Goal: Information Seeking & Learning: Check status

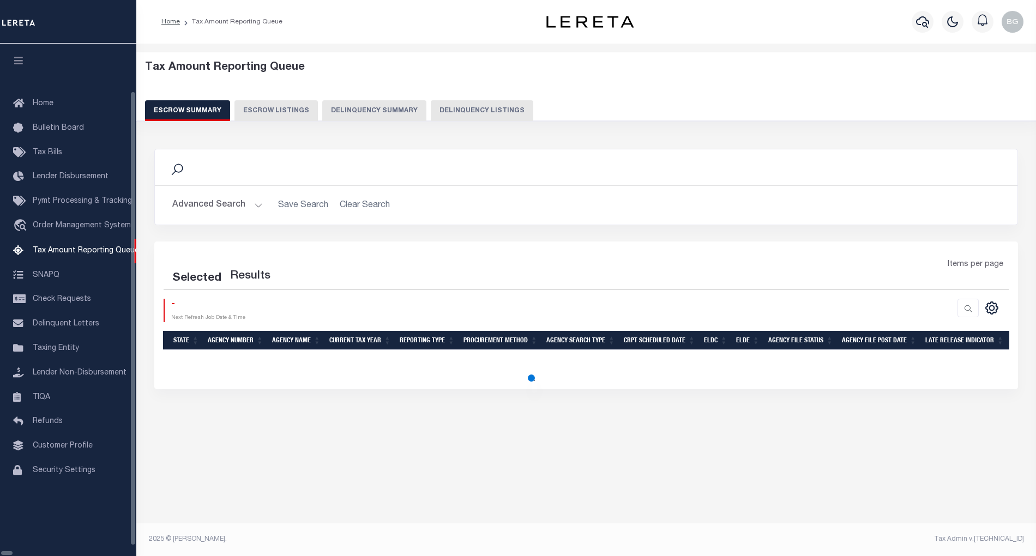
select select "100"
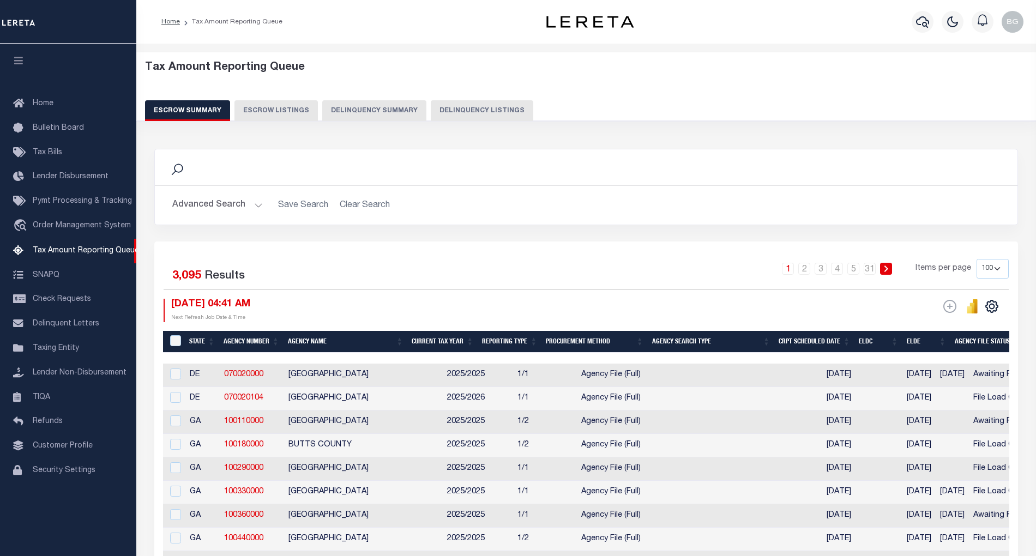
click at [465, 106] on button "Delinquency Listings" at bounding box center [482, 110] width 103 height 21
select select "100"
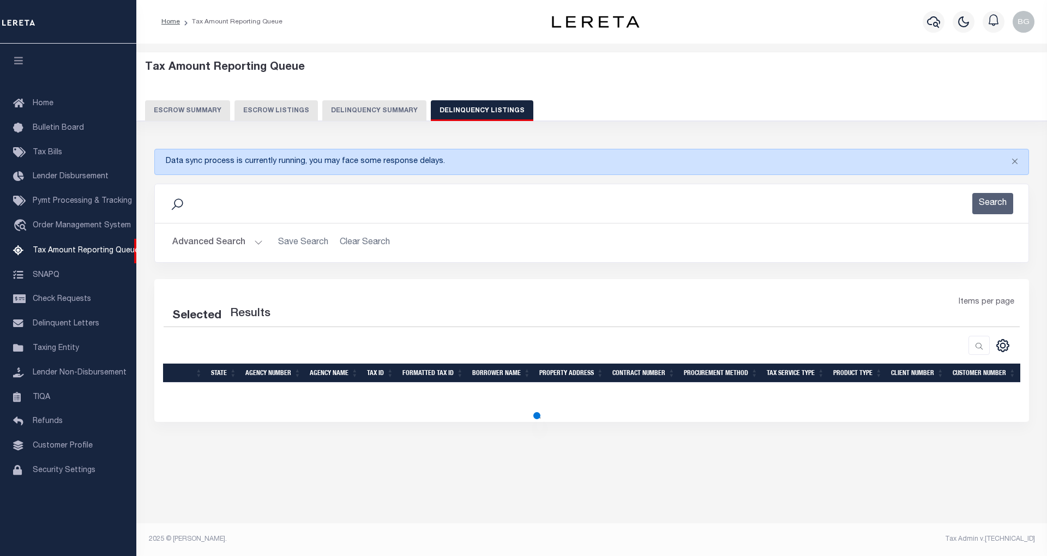
select select "100"
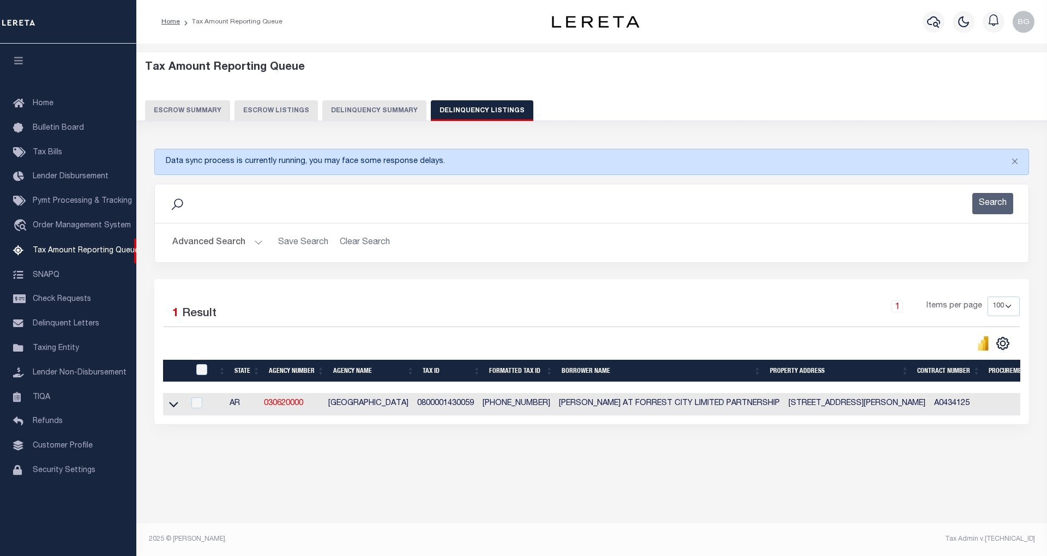
click at [256, 242] on button "Advanced Search" at bounding box center [217, 242] width 91 height 21
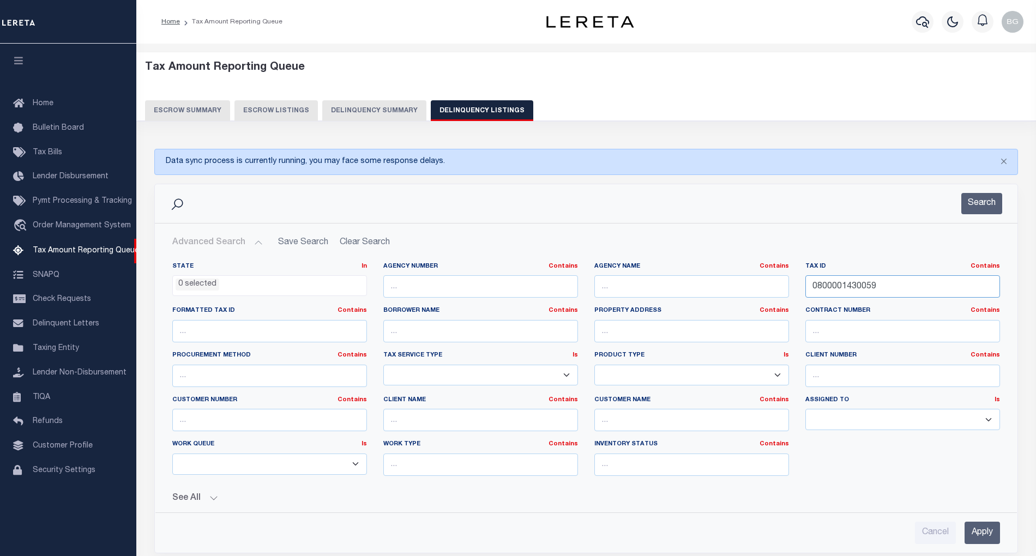
click at [831, 290] on input "0800001430059" at bounding box center [903, 286] width 195 height 22
paste input "92-06-04-732-071.000-004"
type input "92-06-04-732-071.000-004"
click at [986, 535] on input "Apply" at bounding box center [982, 533] width 35 height 22
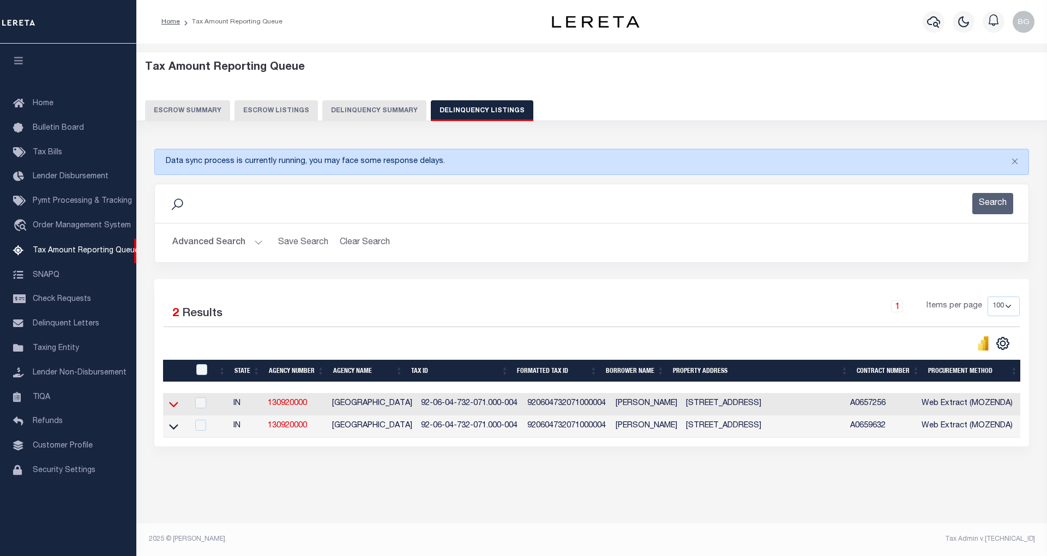
click at [173, 407] on icon at bounding box center [173, 404] width 9 height 5
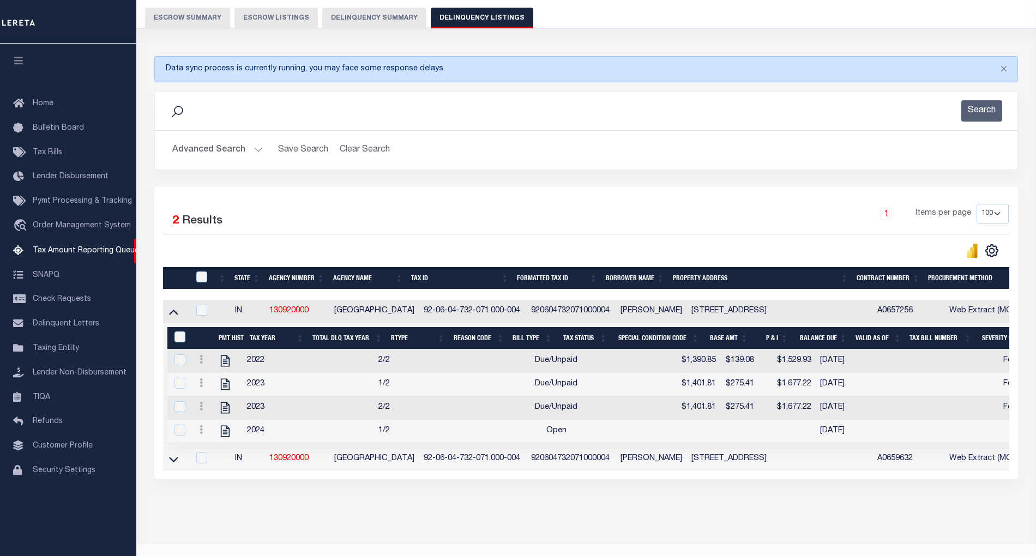
scroll to position [129, 0]
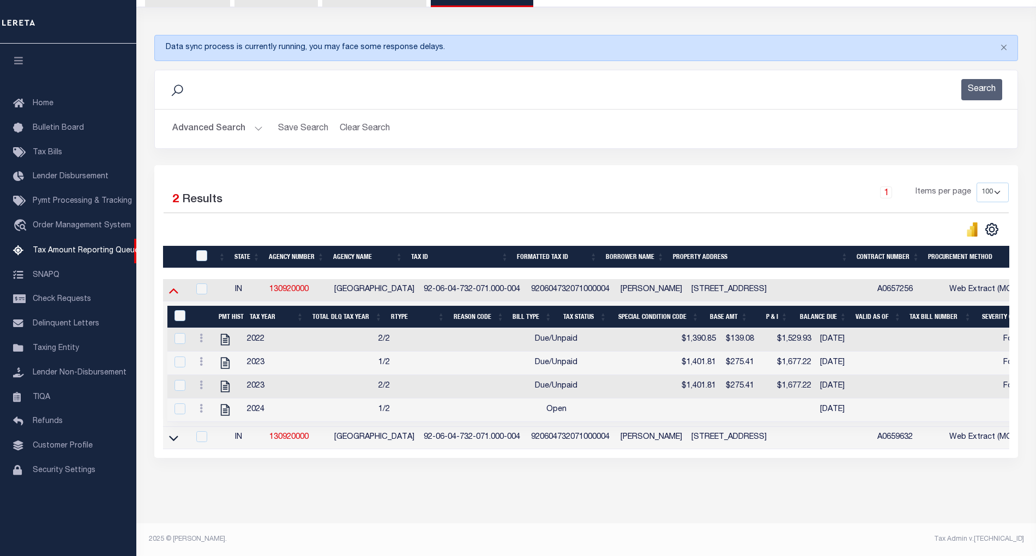
click at [175, 285] on icon at bounding box center [173, 290] width 9 height 11
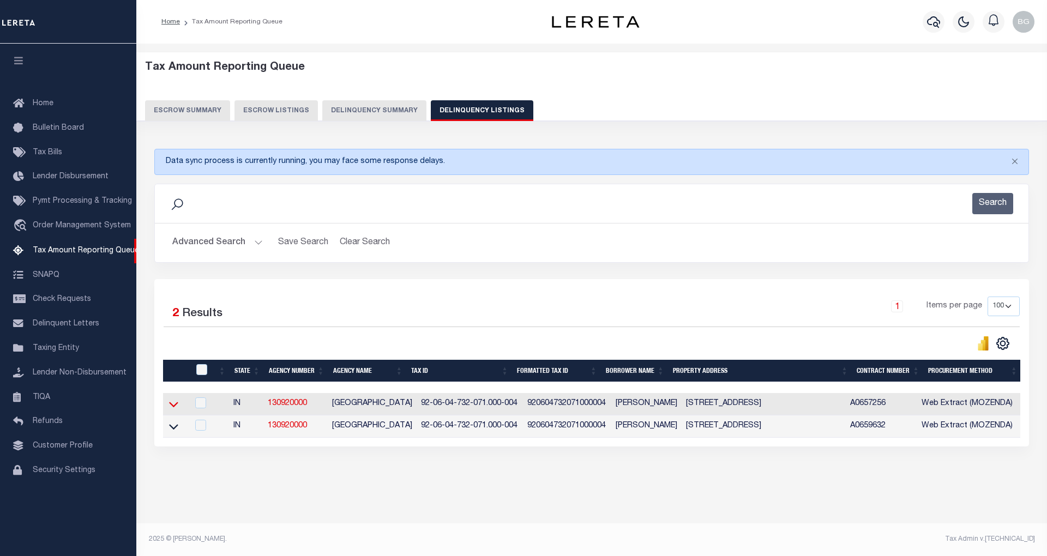
click at [173, 408] on icon at bounding box center [173, 404] width 9 height 11
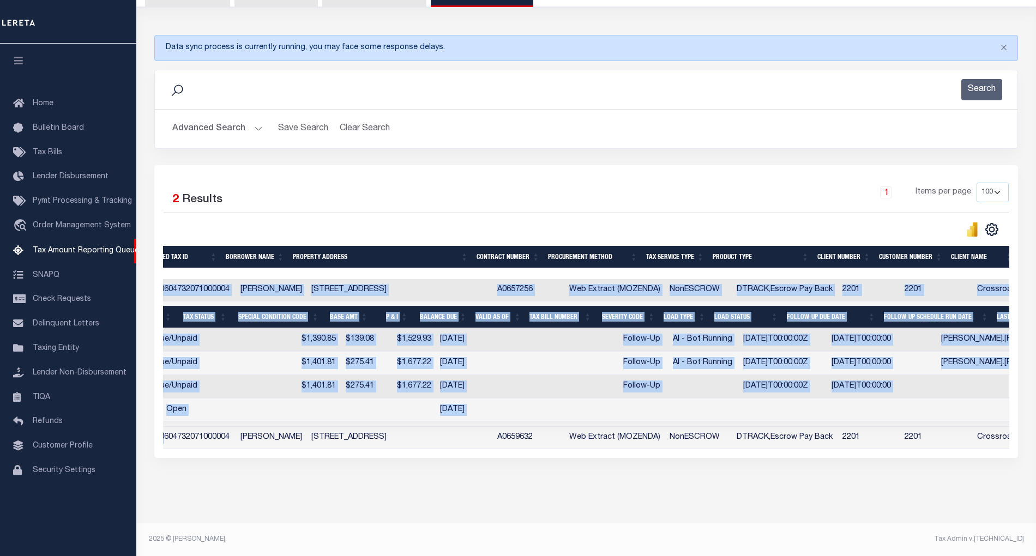
drag, startPoint x: 539, startPoint y: 442, endPoint x: 704, endPoint y: 467, distance: 166.2
click at [704, 467] on div "Data sync process is currently running, you may face some response delays. Sear…" at bounding box center [586, 257] width 879 height 467
click at [699, 467] on div "Data sync process is currently running, you may face some response delays. Sear…" at bounding box center [586, 257] width 879 height 467
click at [680, 472] on div "Data sync process is currently running, you may face some response delays. Sear…" at bounding box center [586, 257] width 879 height 467
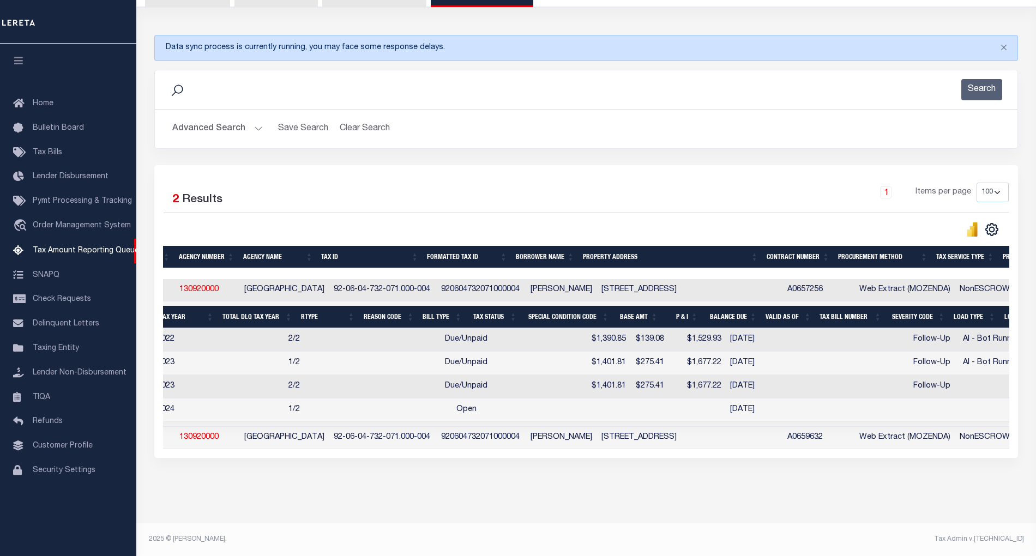
scroll to position [0, 59]
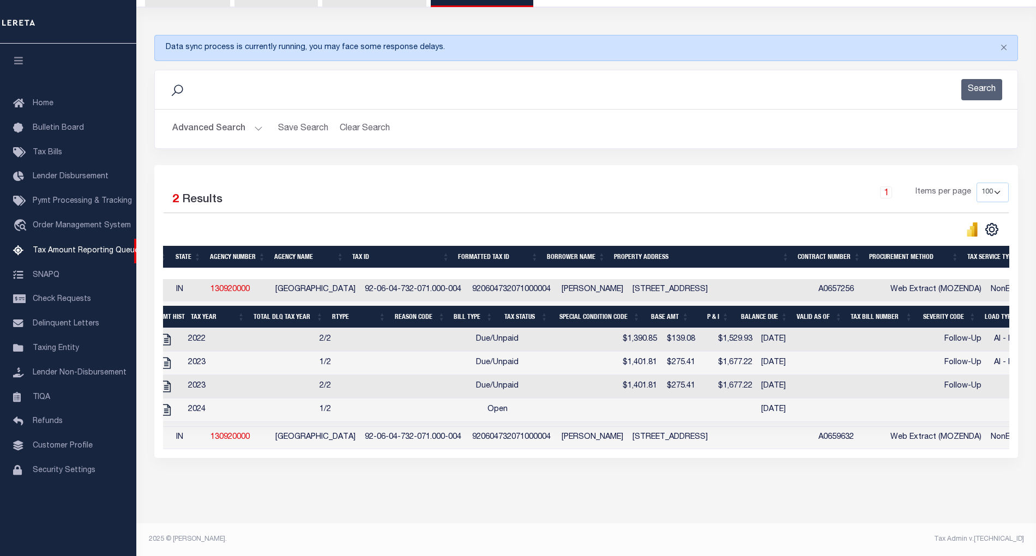
click at [638, 494] on div "Tax Amount Reporting Queue Escrow Summary Escrow Listings In" at bounding box center [587, 232] width 894 height 583
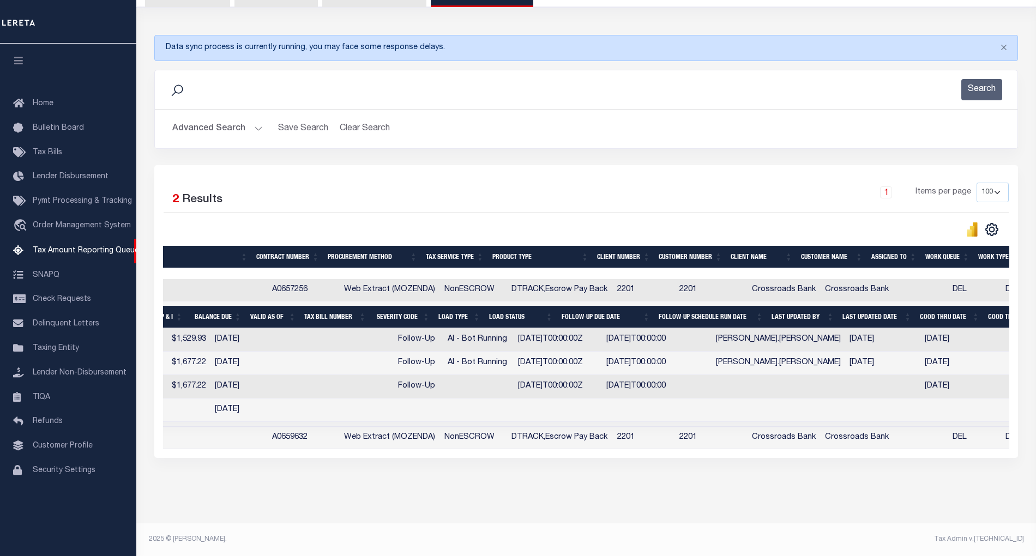
scroll to position [0, 605]
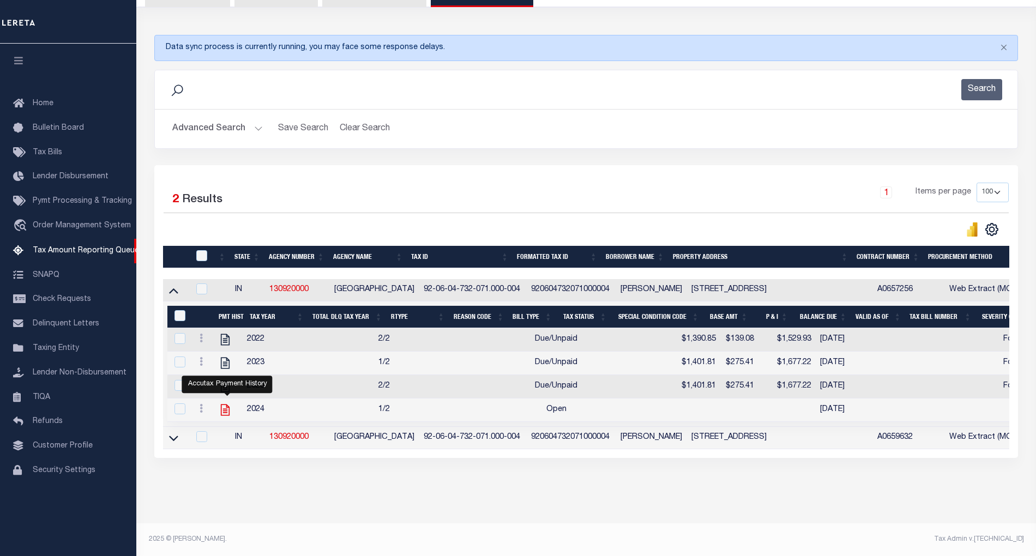
click at [227, 403] on icon "" at bounding box center [225, 410] width 14 height 14
checkbox input "true"
